Goal: Transaction & Acquisition: Purchase product/service

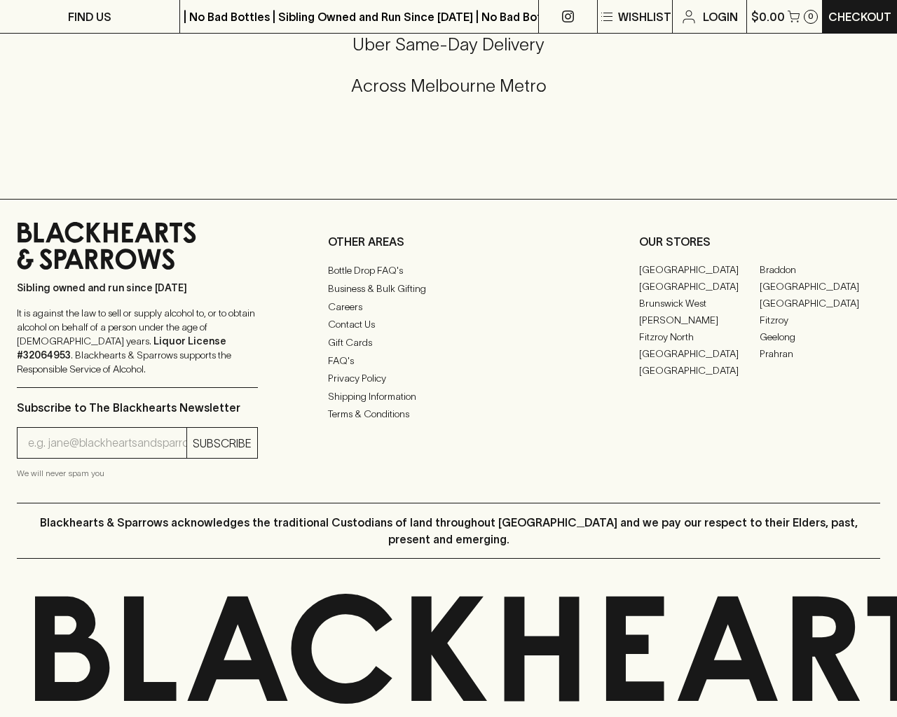
scroll to position [2356, 0]
type input "[EMAIL_ADDRESS]"
type input "1"
type input "e"
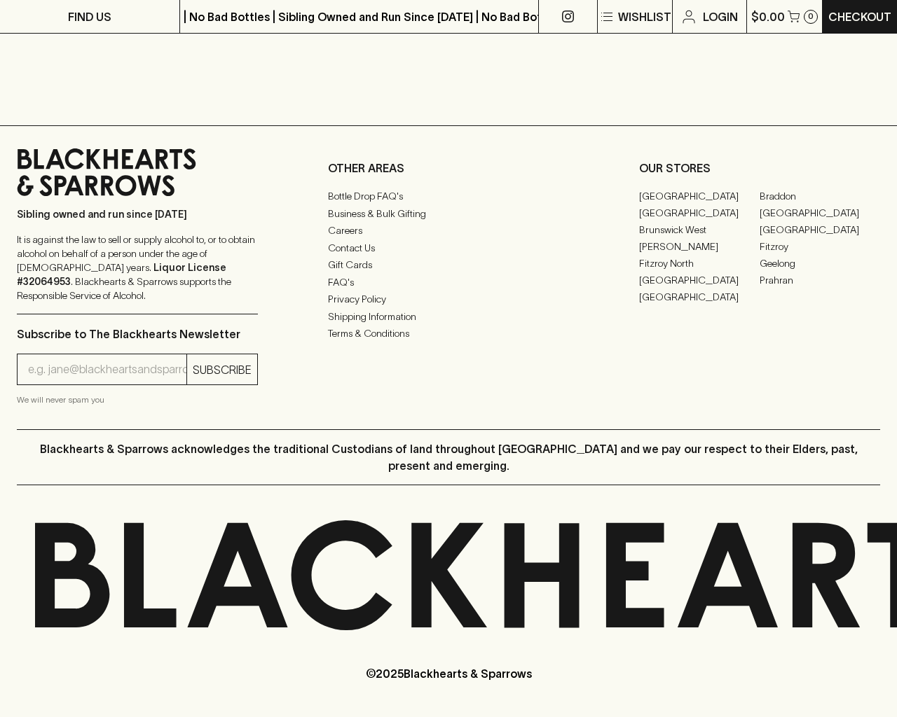
scroll to position [1646, 0]
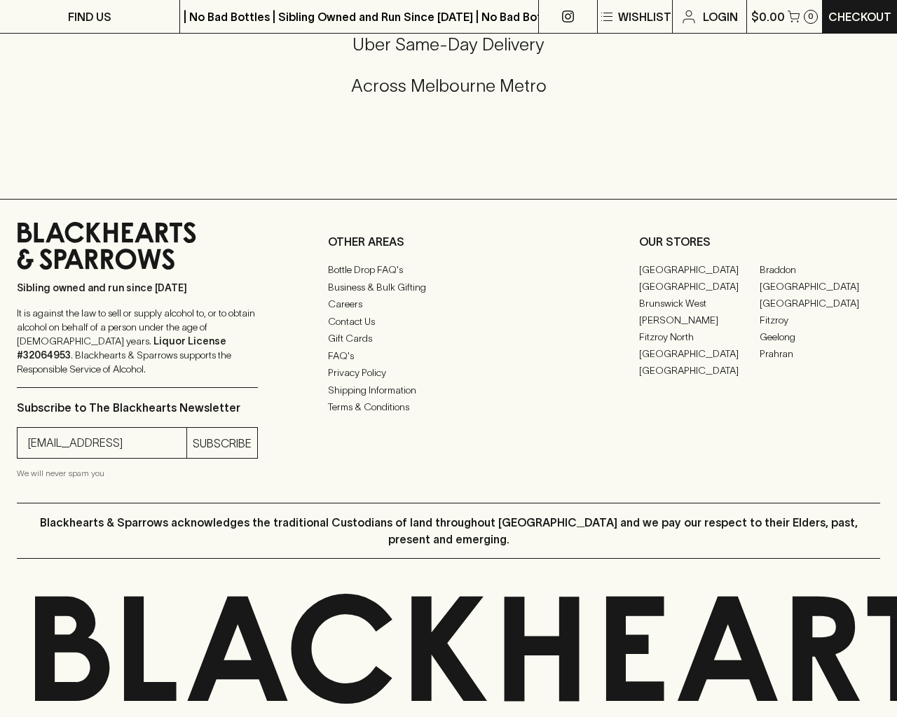
type input "[EMAIL_ADDRESS]"
type input "e"
type input "Elderton E Series Chardonnay 2023"
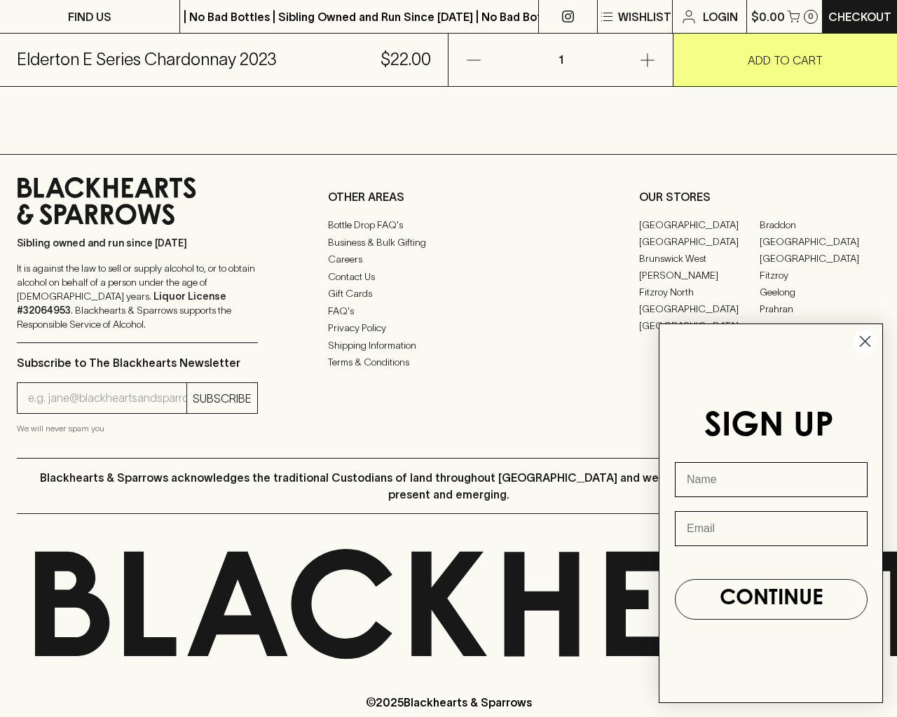
scroll to position [845, 0]
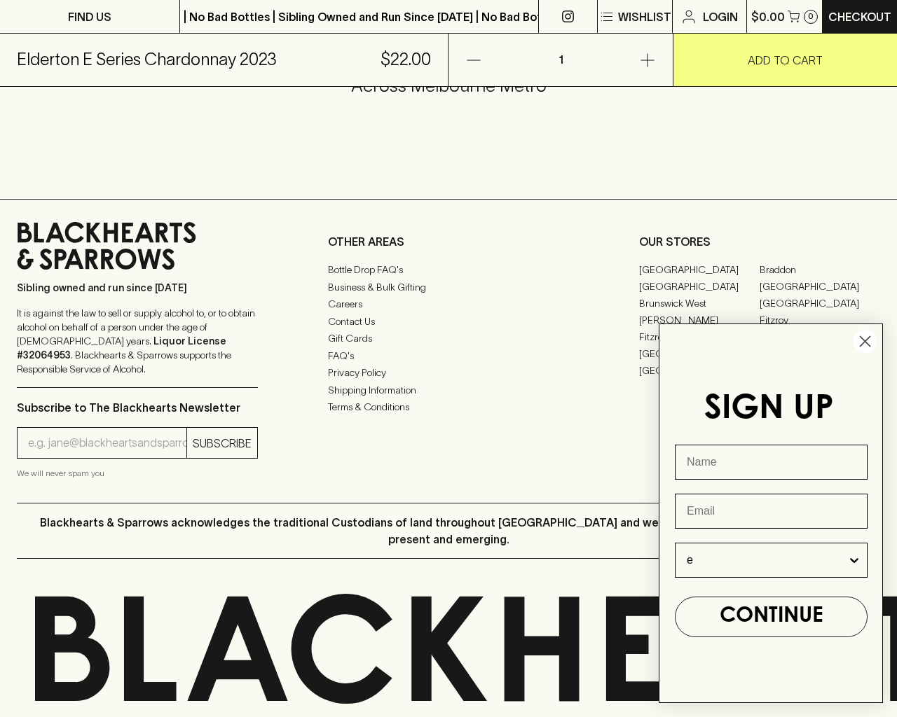
type input "e"
type input "[EMAIL_ADDRESS]"
type input "e"
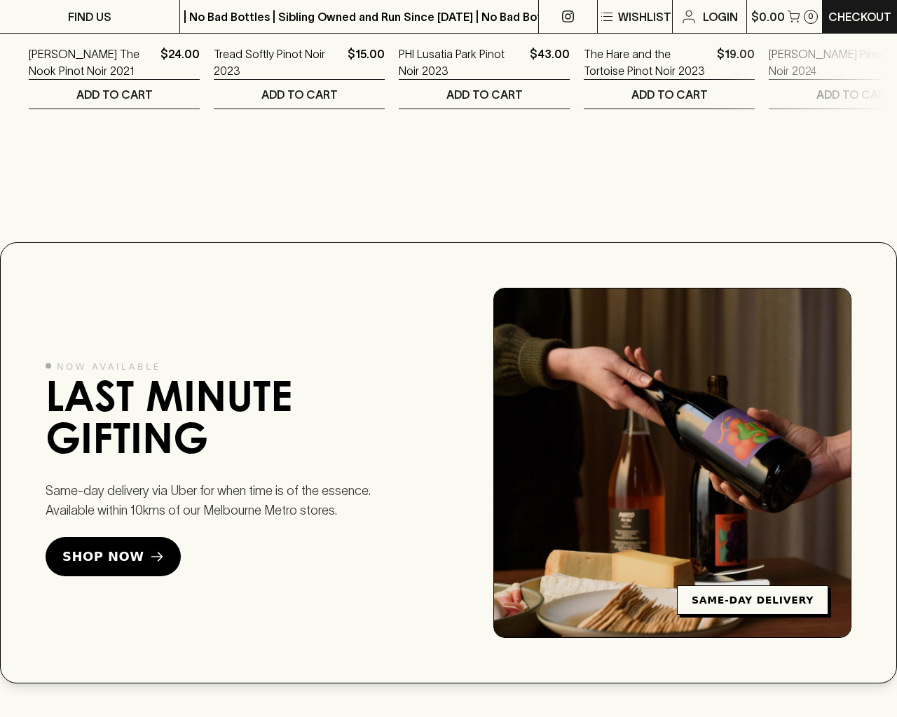
scroll to position [2987, 0]
